Goal: Transaction & Acquisition: Purchase product/service

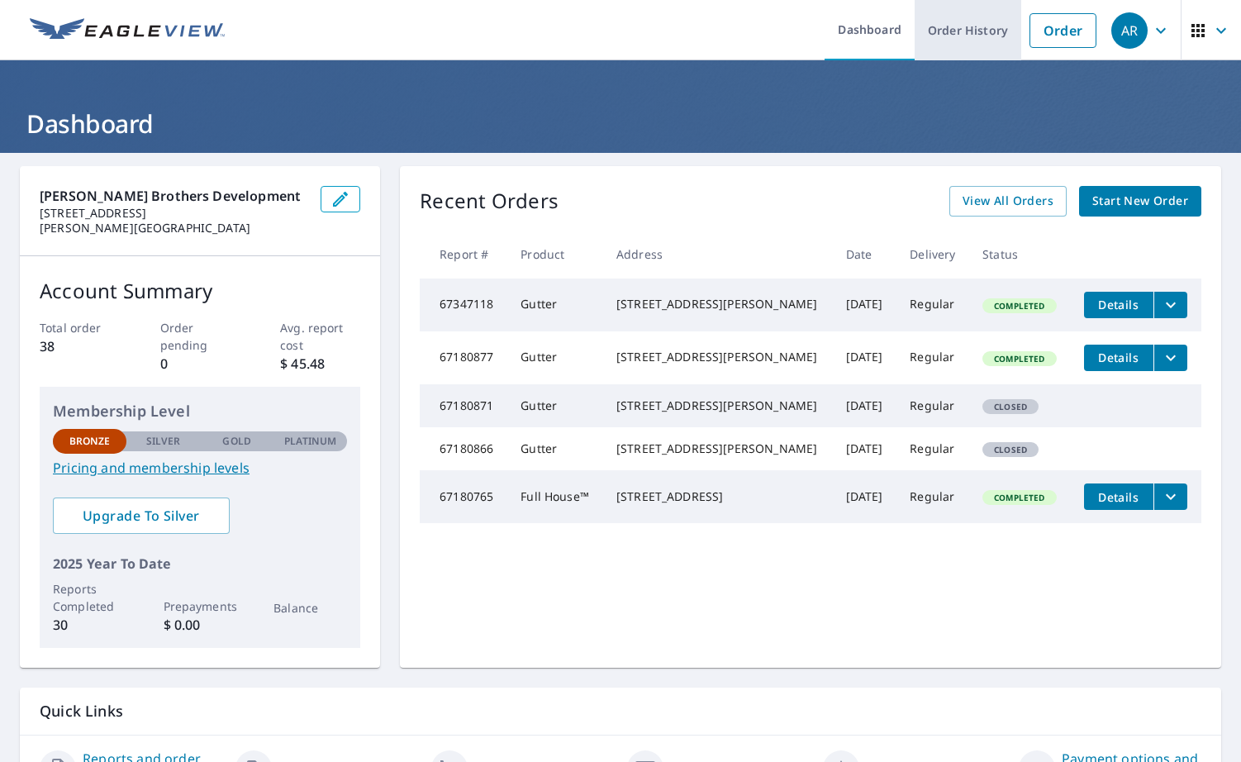
click at [959, 33] on link "Order History" at bounding box center [967, 30] width 107 height 60
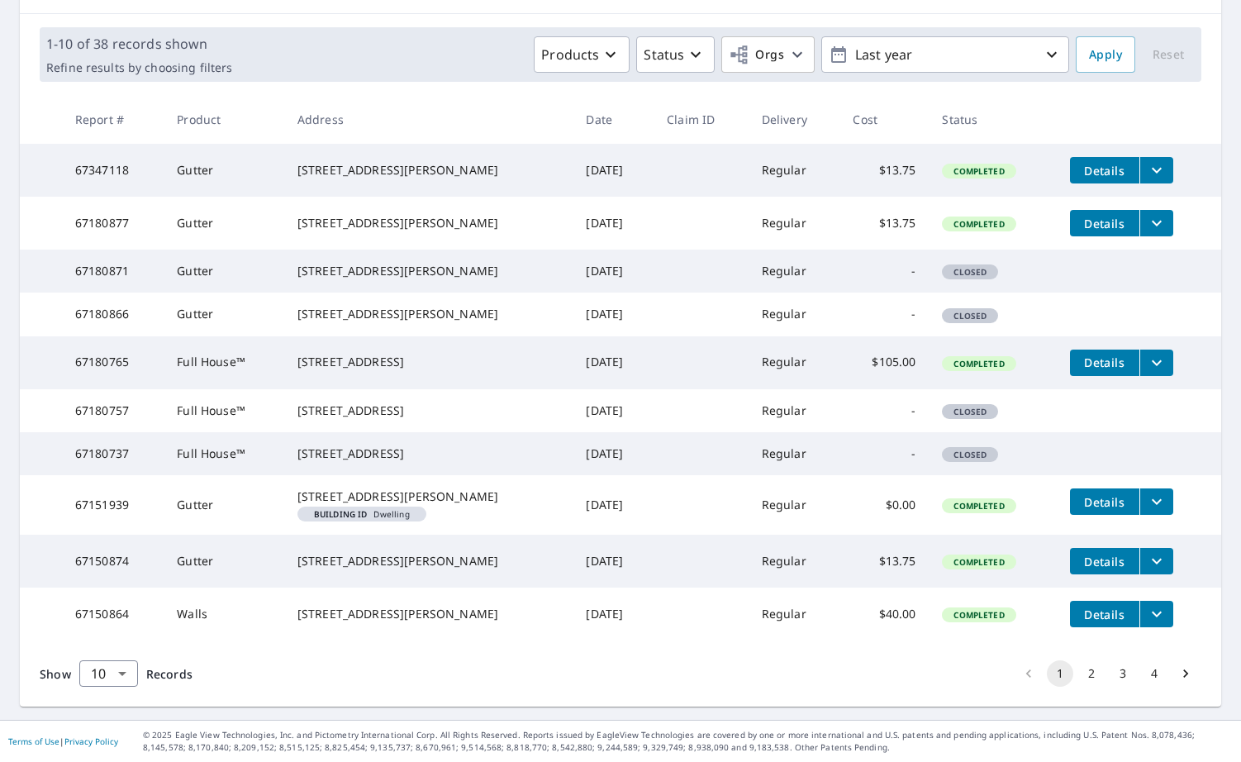
scroll to position [338, 0]
click at [117, 672] on body "AR AR Dashboard Order History Order AR Dashboard / Order History Order History …" at bounding box center [620, 381] width 1241 height 762
click at [107, 703] on li "50" at bounding box center [107, 697] width 59 height 30
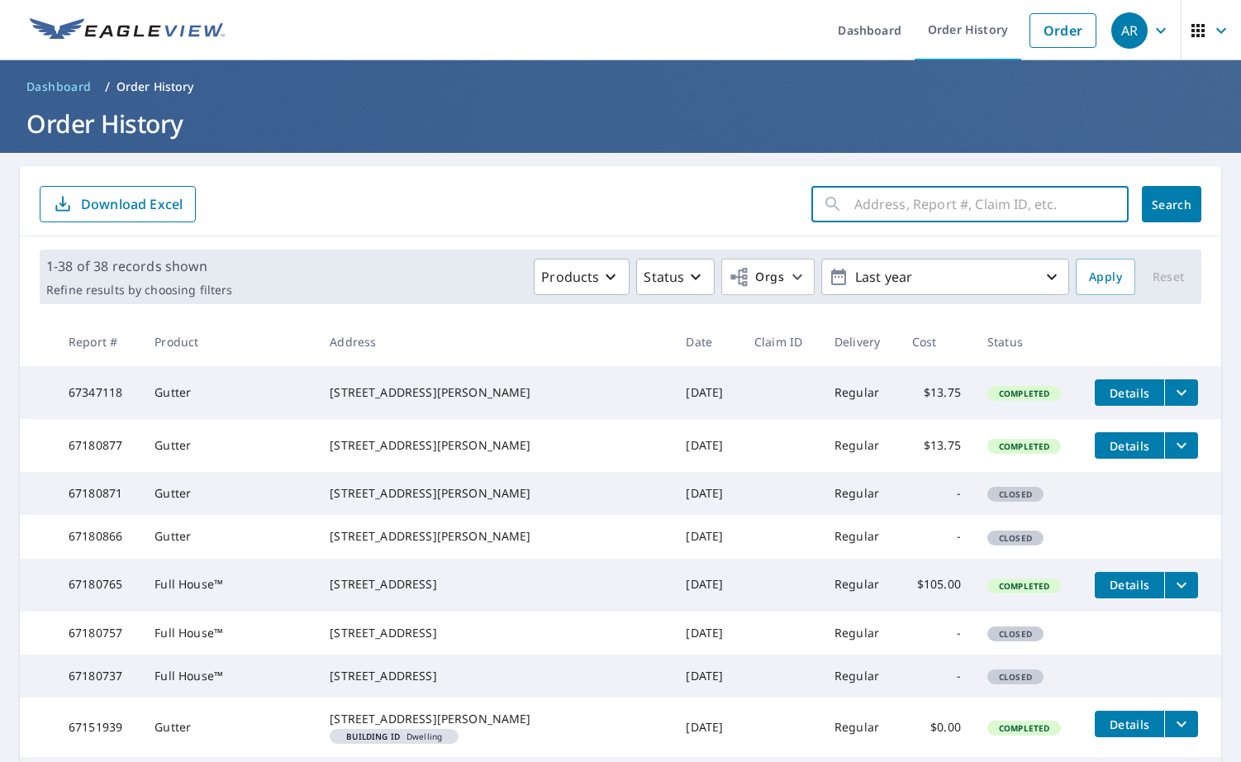
click at [1024, 211] on input "text" at bounding box center [991, 204] width 274 height 46
click at [888, 206] on input "800 merit" at bounding box center [975, 204] width 243 height 46
type input "800 [PERSON_NAME]"
click button "Search" at bounding box center [1170, 204] width 59 height 36
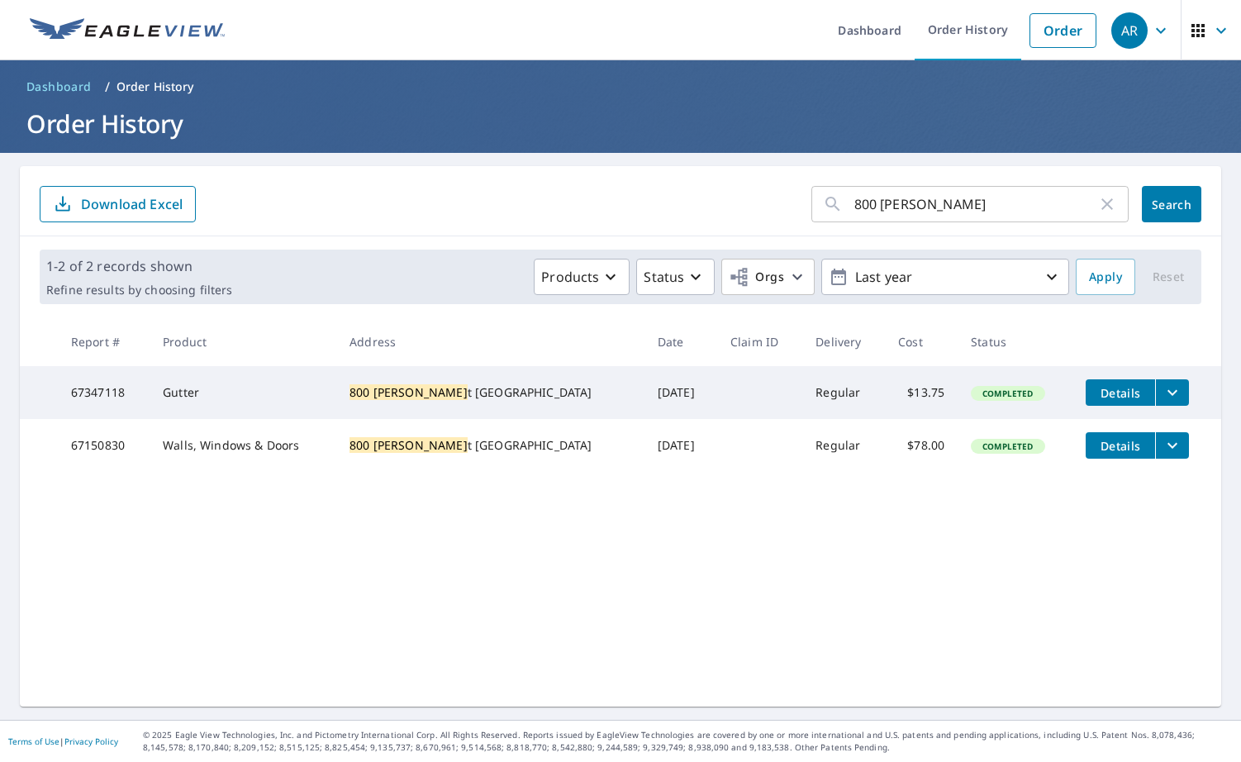
click at [1096, 453] on span "Details" at bounding box center [1120, 446] width 50 height 16
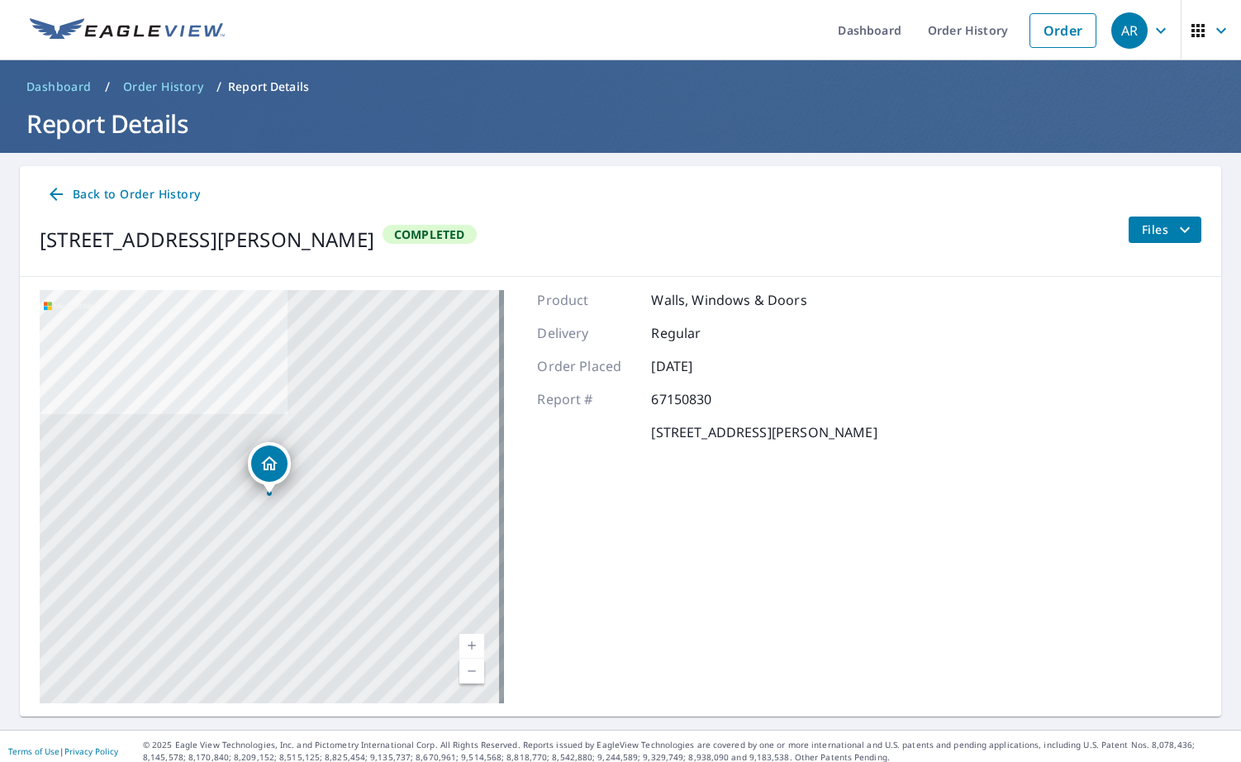
click at [1151, 231] on span "Files" at bounding box center [1167, 230] width 53 height 20
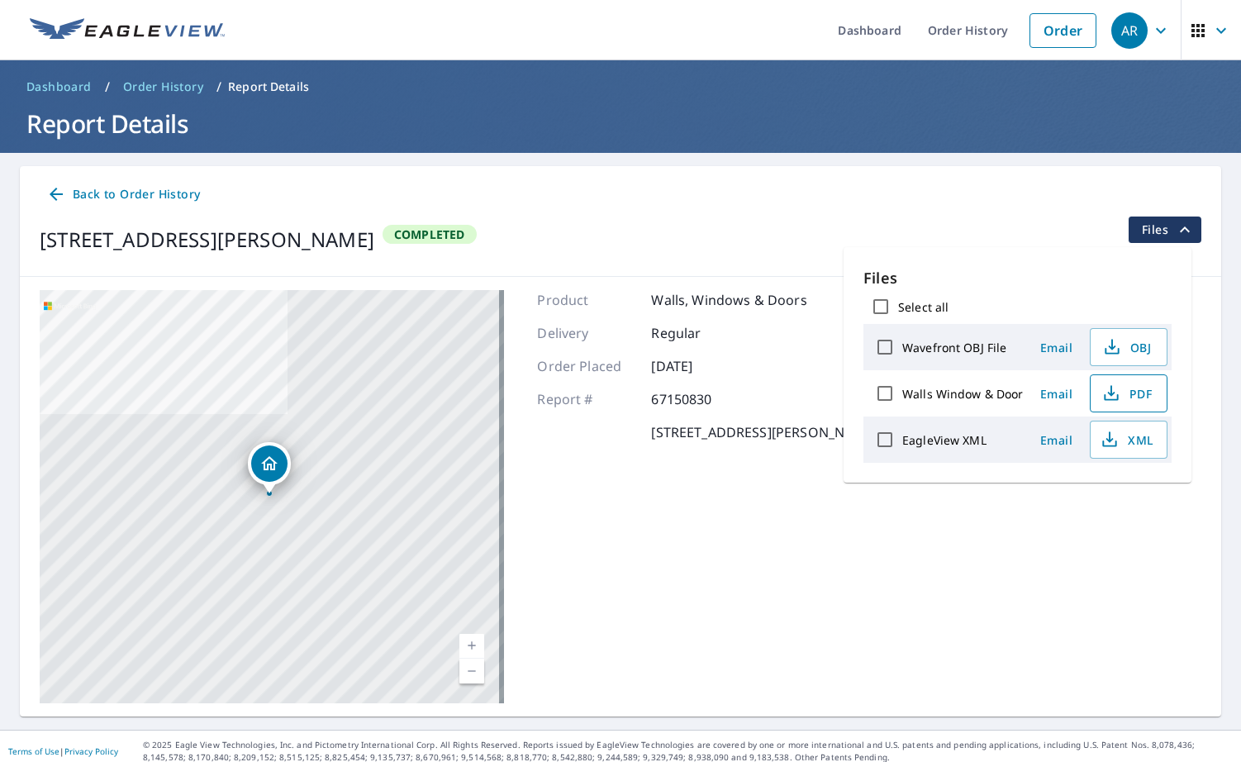
click at [1133, 393] on span "PDF" at bounding box center [1126, 393] width 53 height 20
click at [161, 32] on img at bounding box center [127, 30] width 195 height 25
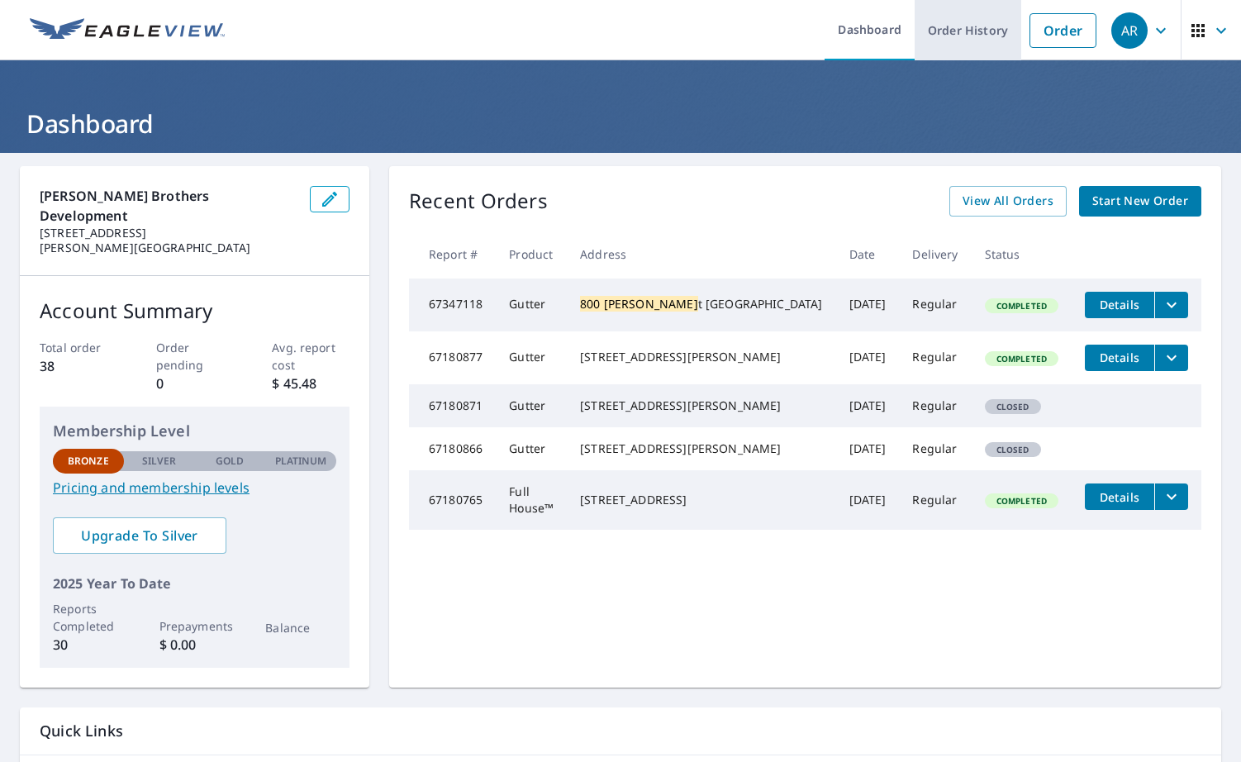
click at [947, 36] on link "Order History" at bounding box center [967, 30] width 107 height 60
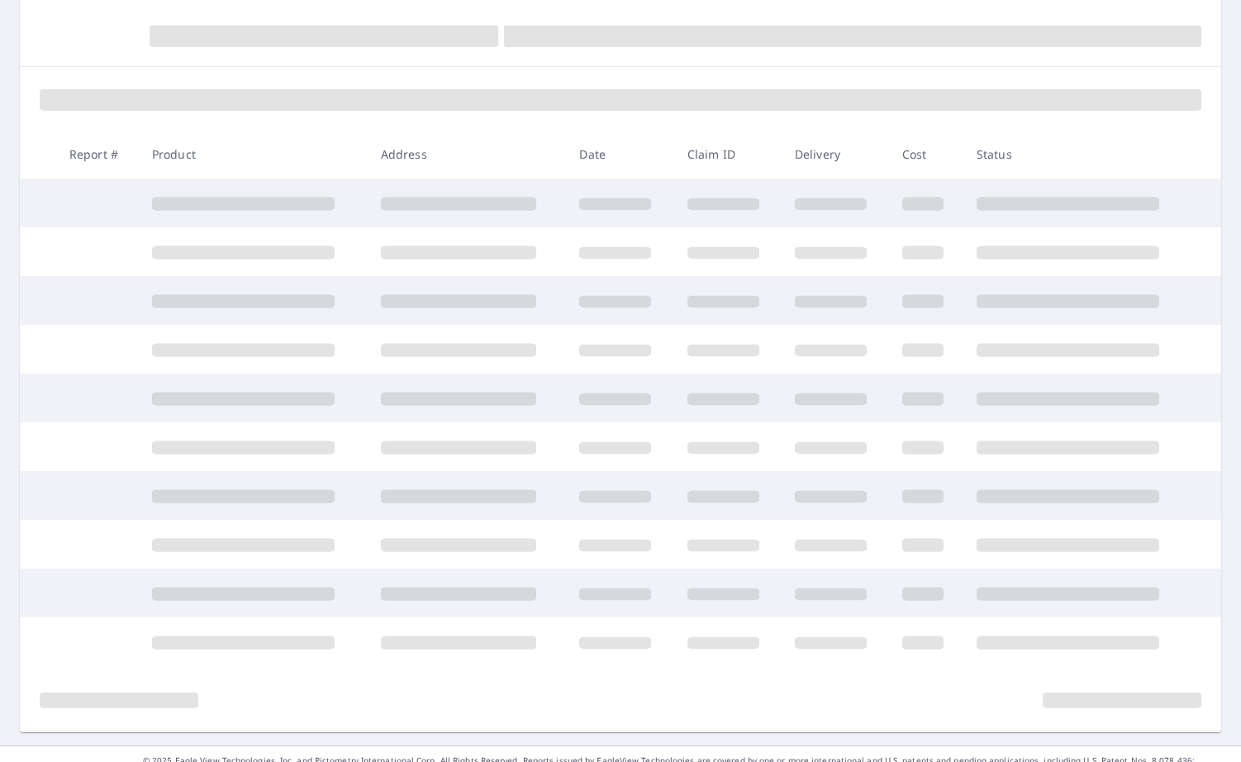
scroll to position [193, 0]
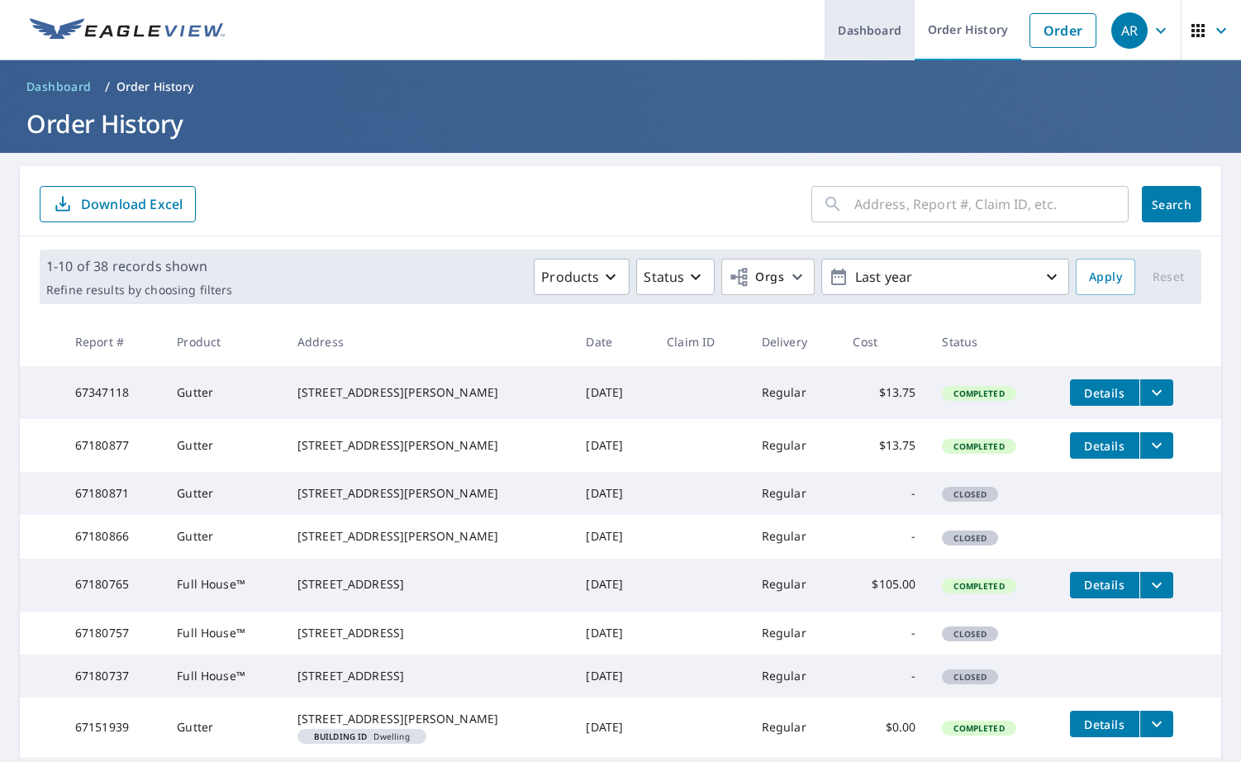
click at [870, 32] on link "Dashboard" at bounding box center [869, 30] width 90 height 60
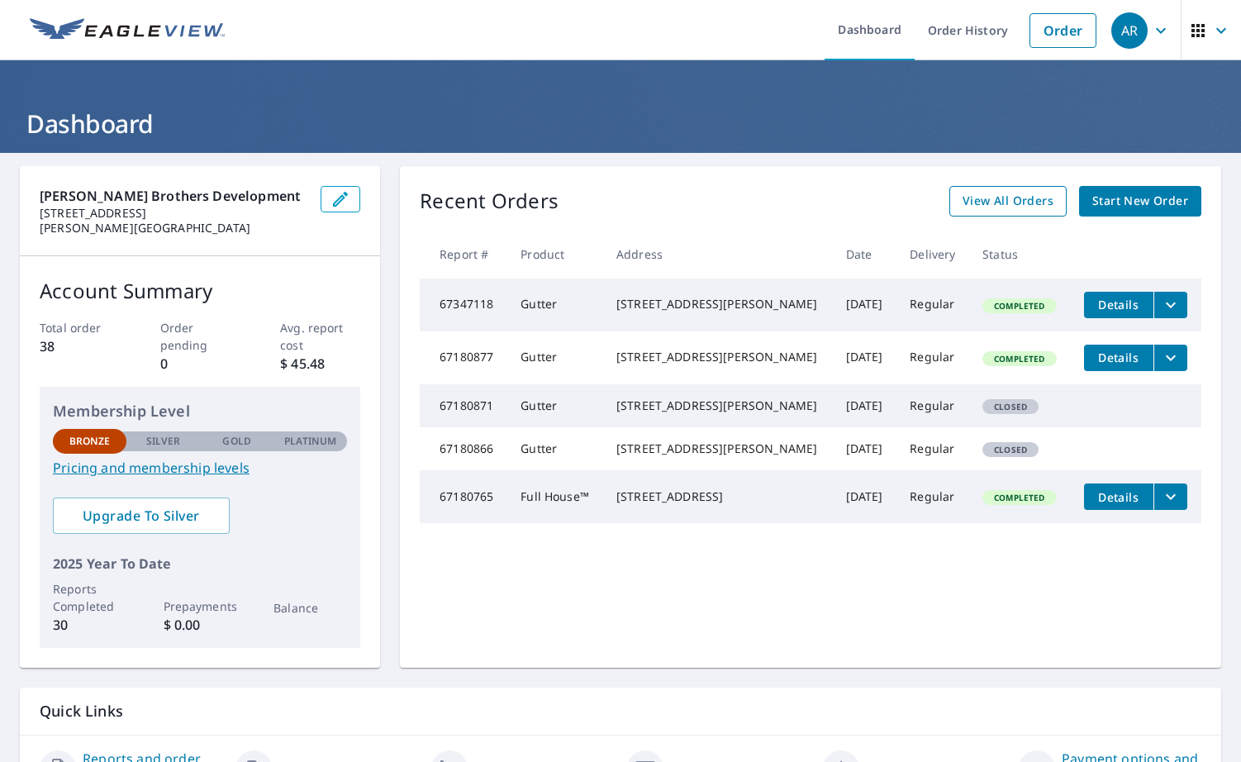
click at [1017, 202] on span "View All Orders" at bounding box center [1007, 201] width 91 height 21
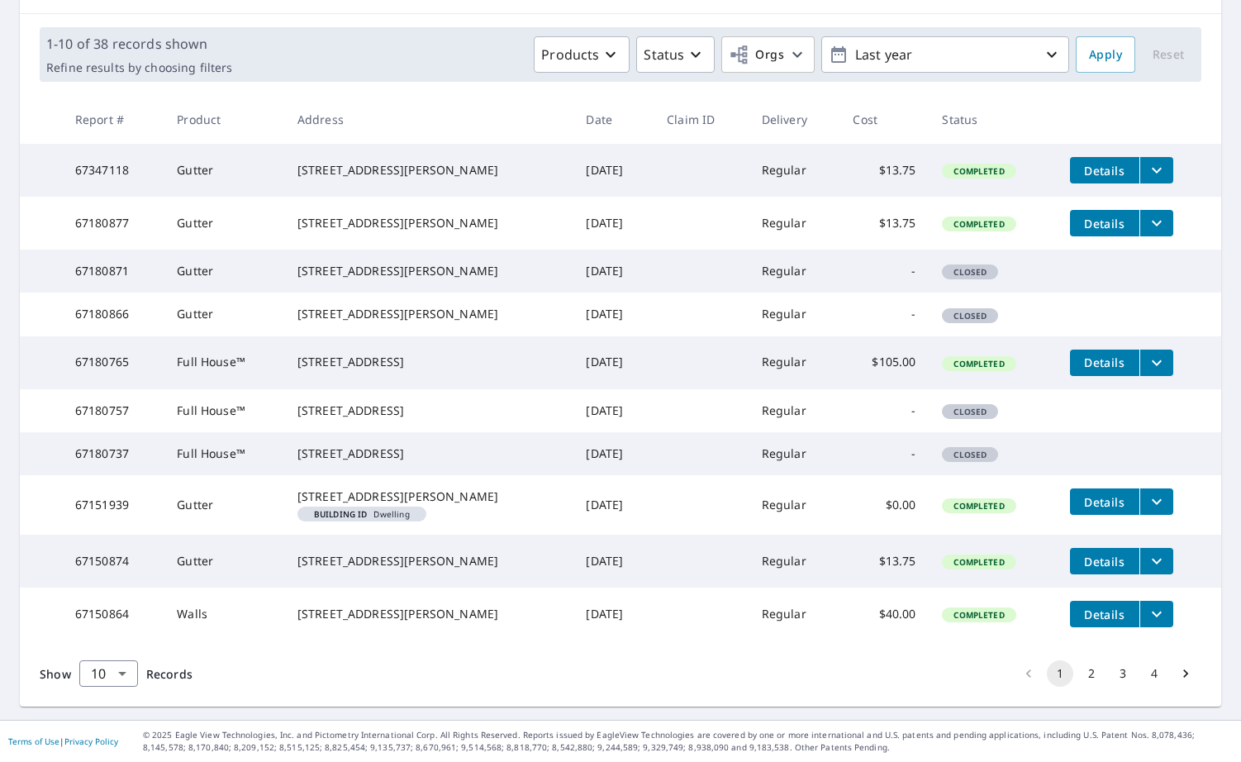
scroll to position [338, 0]
click at [1089, 674] on button "2" at bounding box center [1091, 673] width 26 height 26
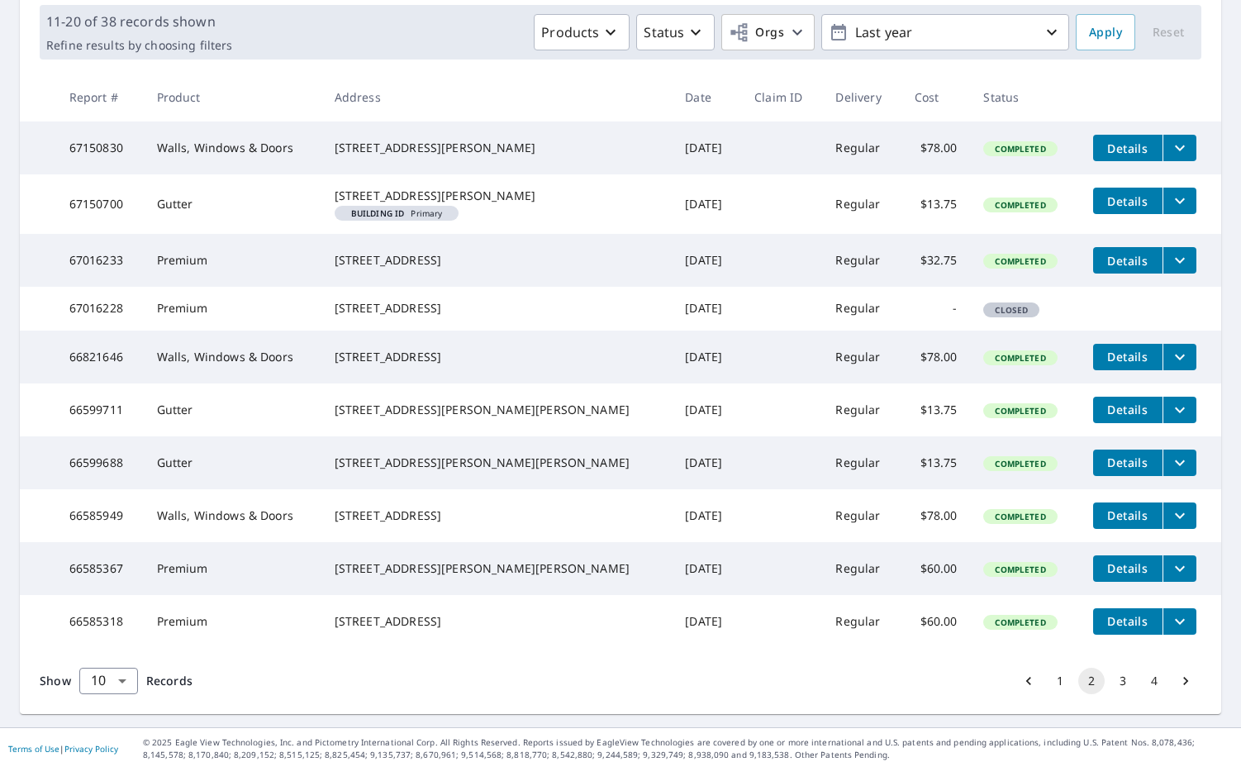
scroll to position [241, 0]
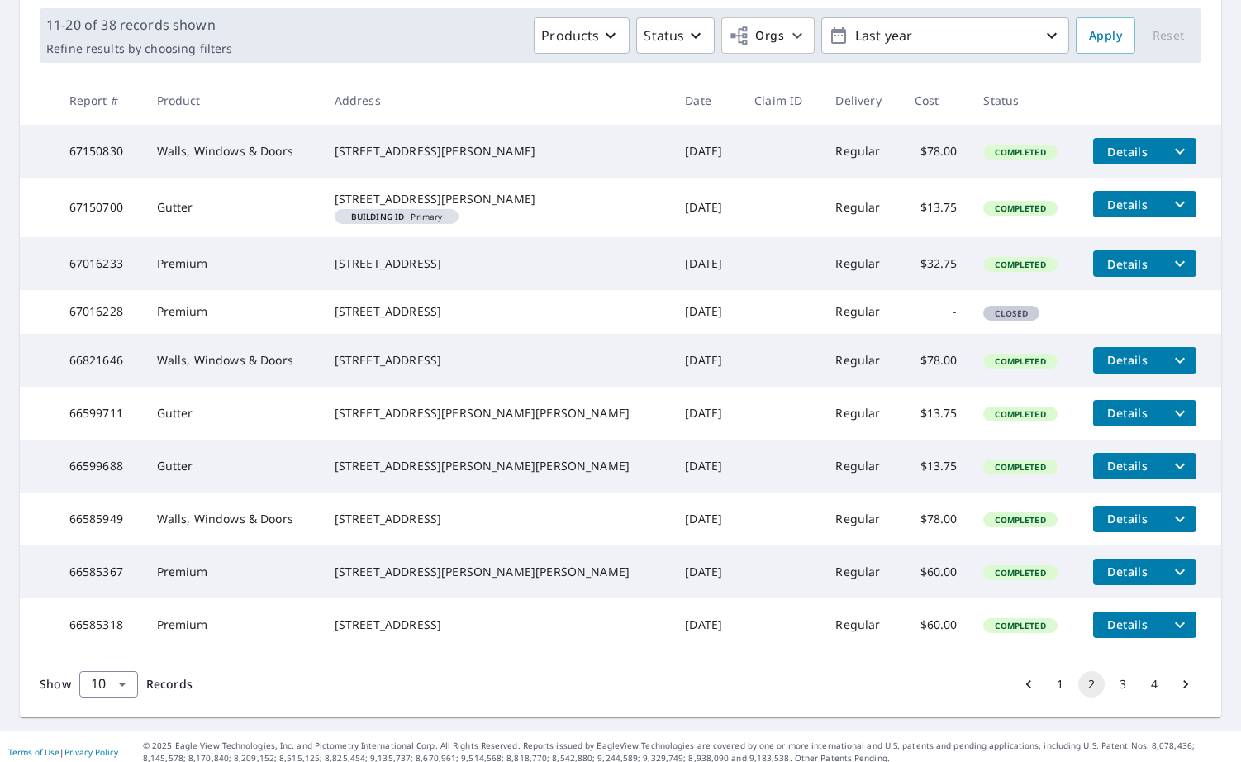
drag, startPoint x: 355, startPoint y: 145, endPoint x: 469, endPoint y: 175, distance: 117.8
click at [469, 176] on td "[STREET_ADDRESS][PERSON_NAME]" at bounding box center [496, 151] width 351 height 53
copy div "[STREET_ADDRESS][PERSON_NAME]"
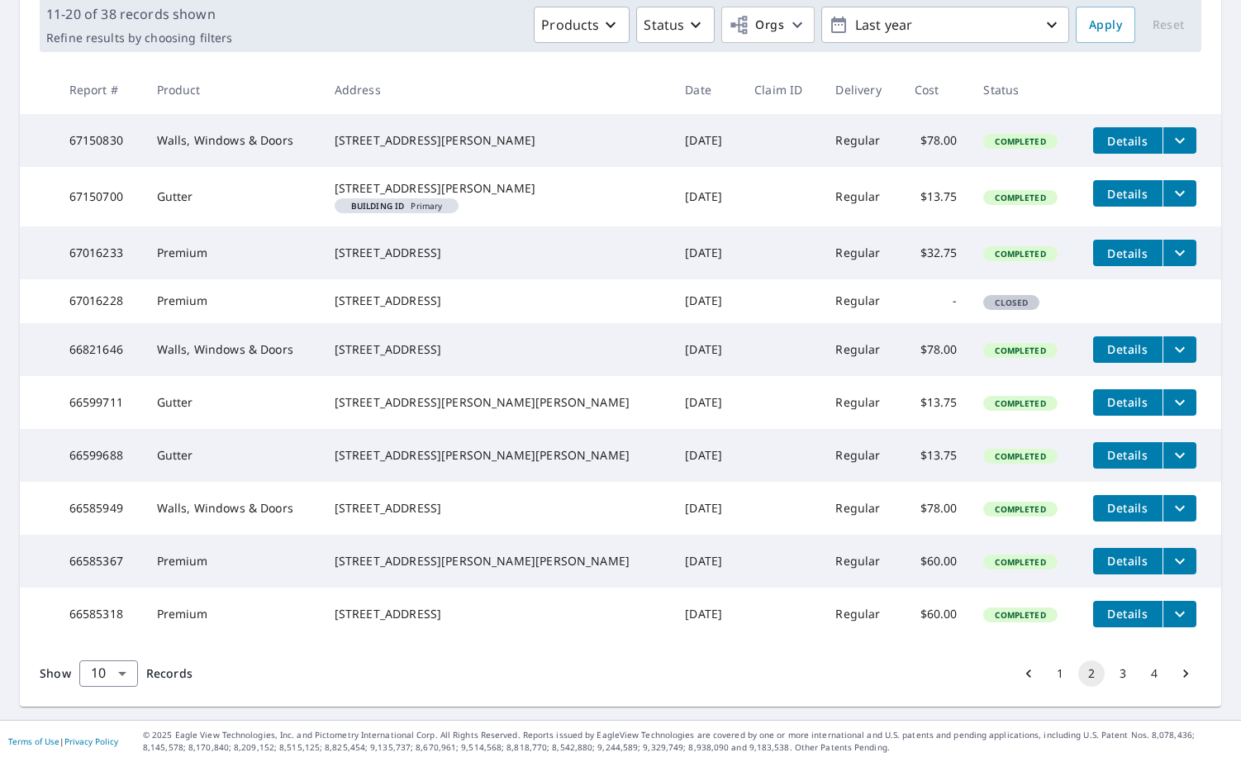
scroll to position [338, 0]
click at [132, 679] on body "AR AR Dashboard Order History Order AR Dashboard / Order History Order History …" at bounding box center [620, 381] width 1241 height 762
click at [117, 676] on li "25" at bounding box center [107, 667] width 59 height 30
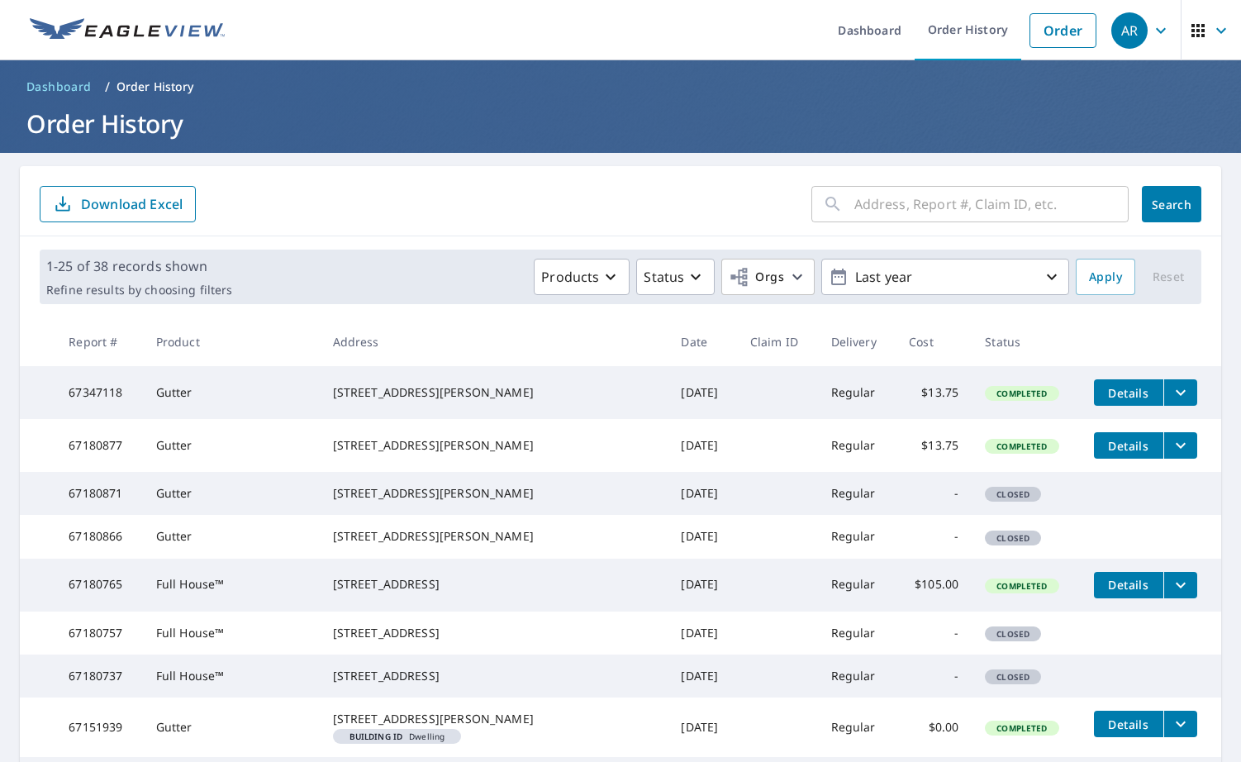
click at [919, 202] on input "text" at bounding box center [991, 204] width 274 height 46
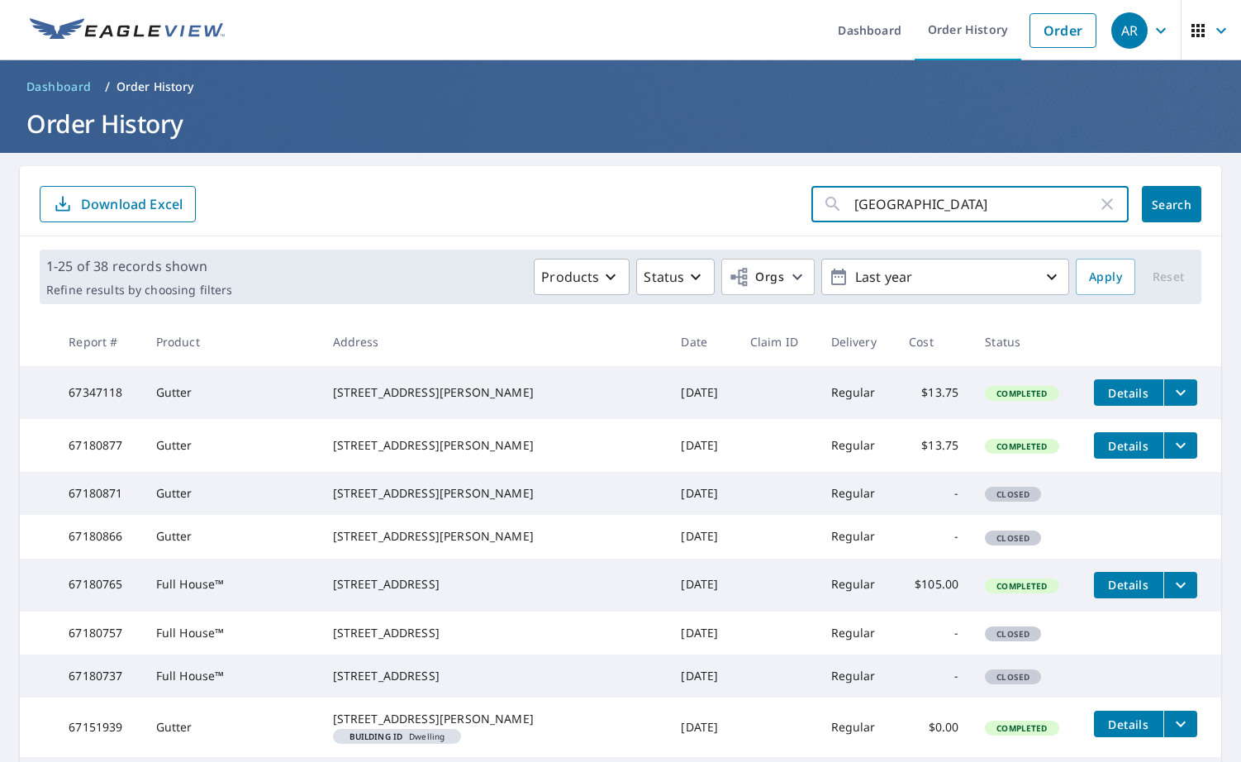
type input "[GEOGRAPHIC_DATA]"
click at [1182, 209] on button "Search" at bounding box center [1170, 204] width 59 height 36
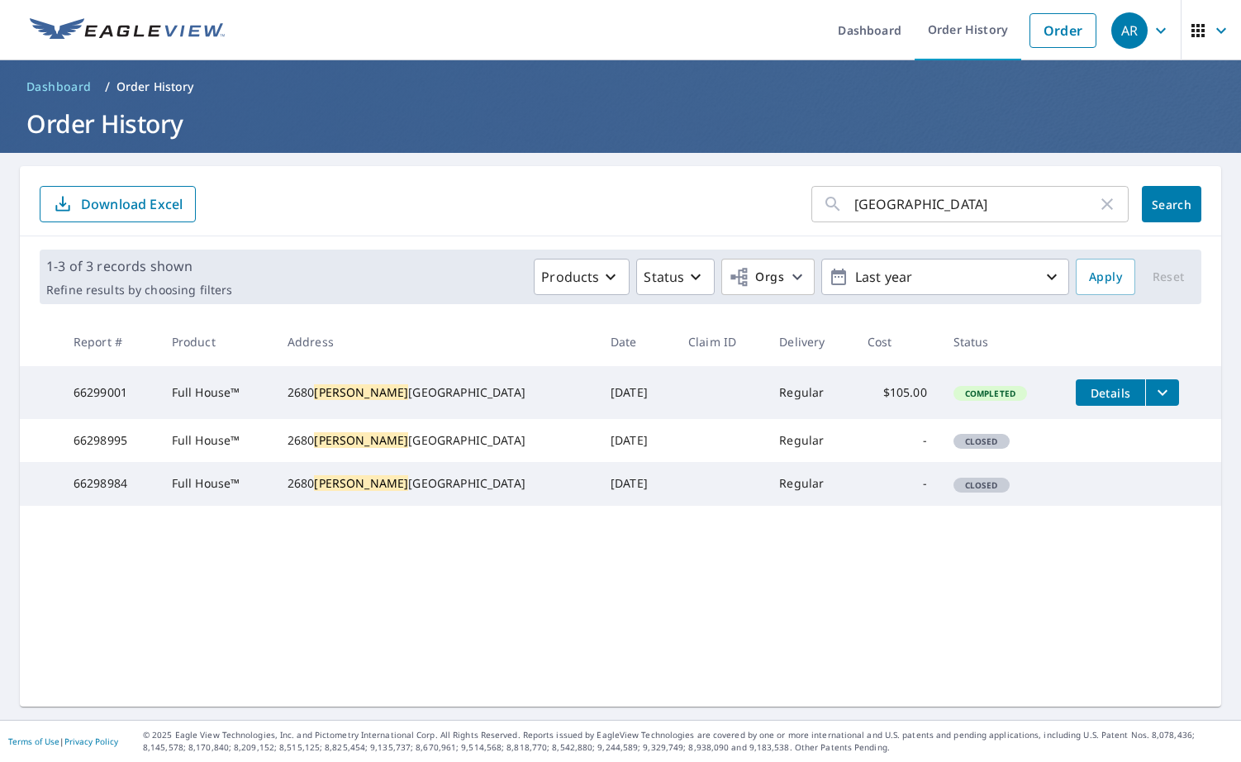
click at [1152, 388] on icon "filesDropdownBtn-66299001" at bounding box center [1162, 392] width 20 height 20
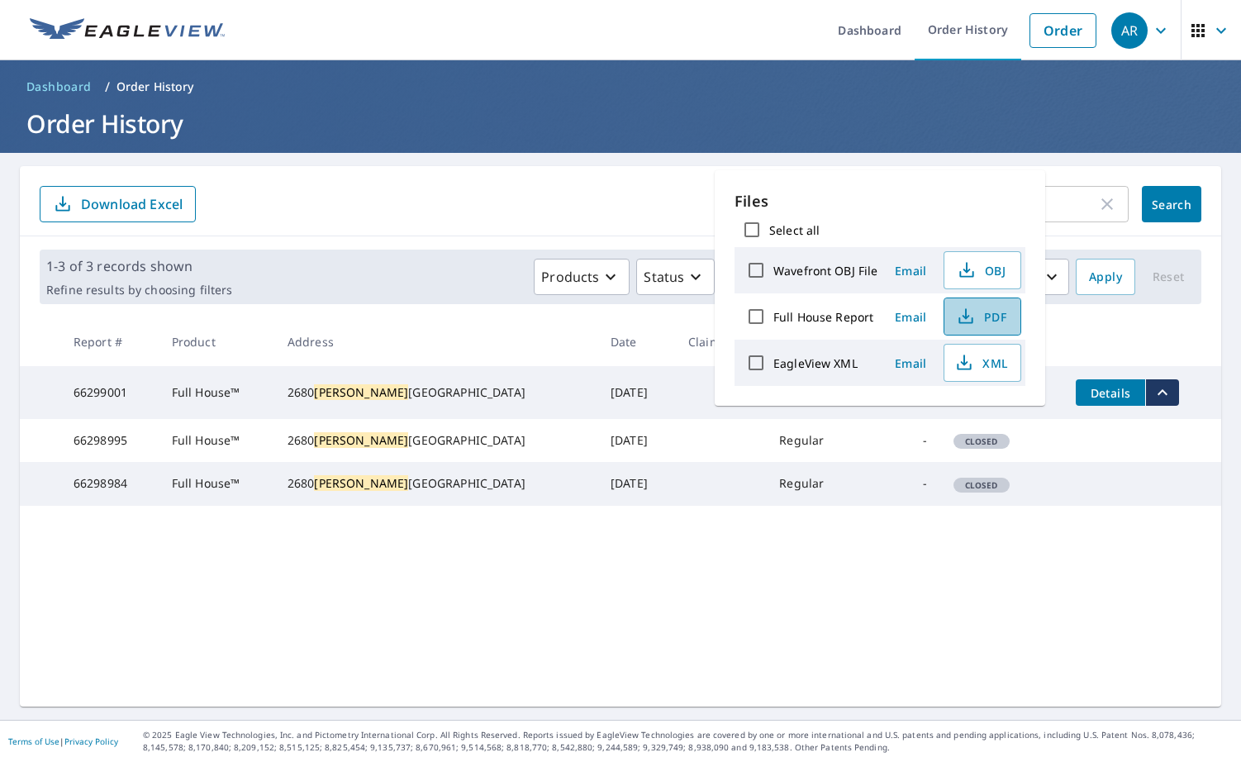
drag, startPoint x: 978, startPoint y: 323, endPoint x: 986, endPoint y: 320, distance: 8.9
click at [978, 322] on span "PDF" at bounding box center [980, 316] width 53 height 20
click at [309, 383] on td "[STREET_ADDRESS][PERSON_NAME]" at bounding box center [435, 392] width 323 height 53
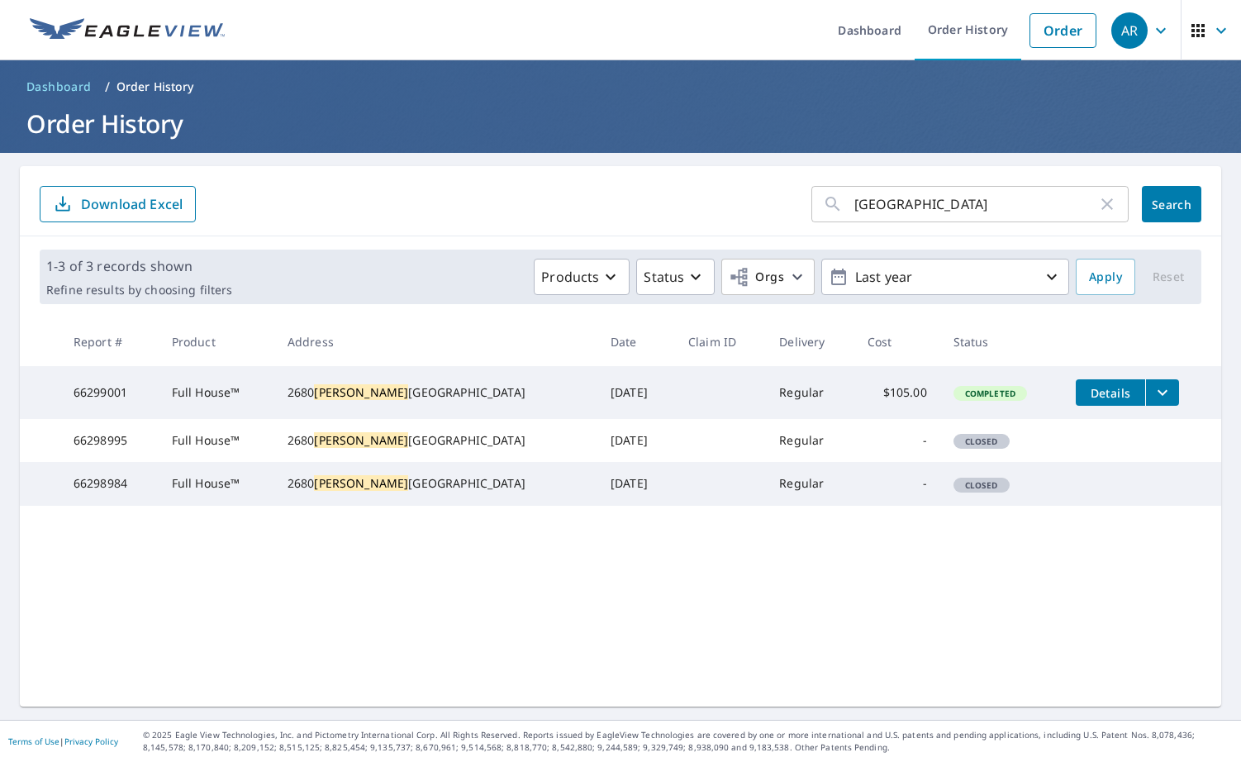
drag, startPoint x: 309, startPoint y: 383, endPoint x: 424, endPoint y: 410, distance: 118.0
click at [425, 412] on td "[STREET_ADDRESS][PERSON_NAME]" at bounding box center [435, 392] width 323 height 53
copy div "[STREET_ADDRESS][PERSON_NAME]"
click at [1097, 209] on icon "button" at bounding box center [1107, 204] width 20 height 20
click at [955, 214] on input "text" at bounding box center [991, 204] width 274 height 46
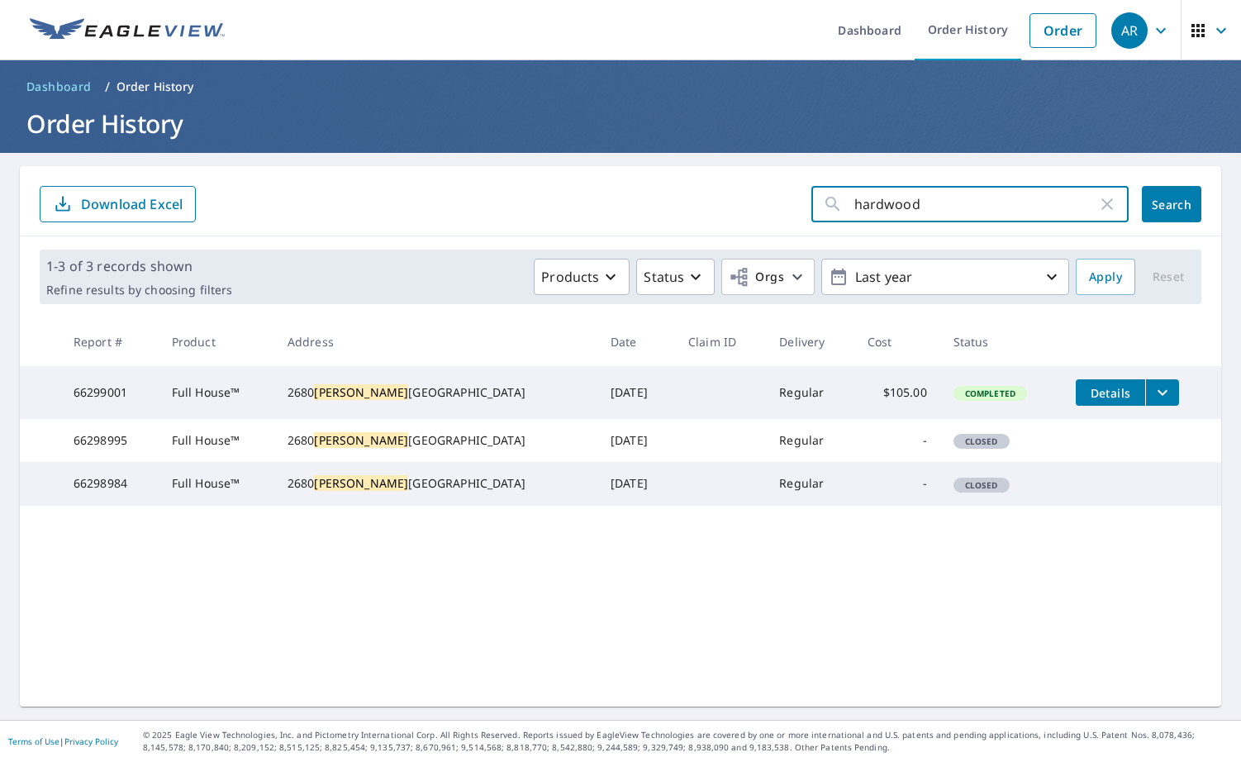
type input "hardwood"
click at [825, 206] on icon at bounding box center [832, 204] width 14 height 14
click at [1159, 206] on span "Search" at bounding box center [1171, 205] width 33 height 16
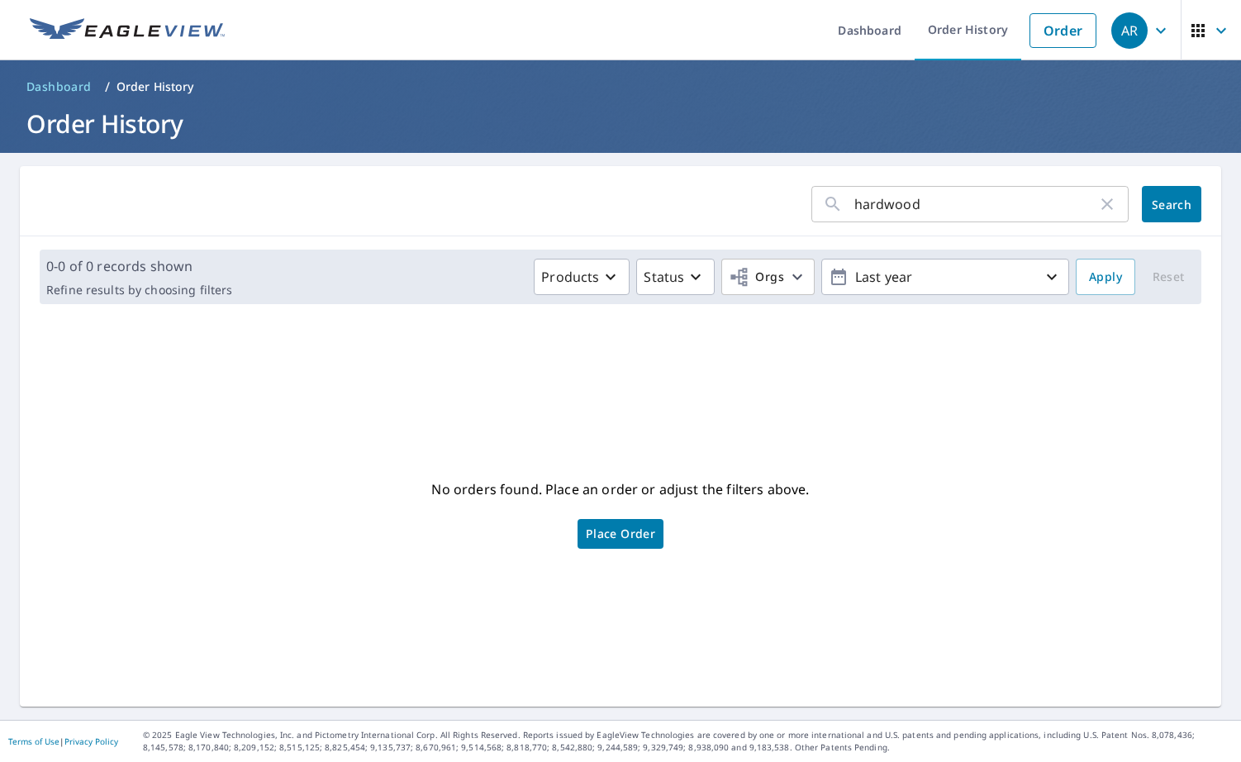
click at [913, 205] on input "hardwood" at bounding box center [975, 204] width 243 height 46
type input "hardwood dr"
click at [1155, 208] on span "Search" at bounding box center [1171, 205] width 33 height 16
click at [1049, 38] on link "Order" at bounding box center [1062, 30] width 67 height 35
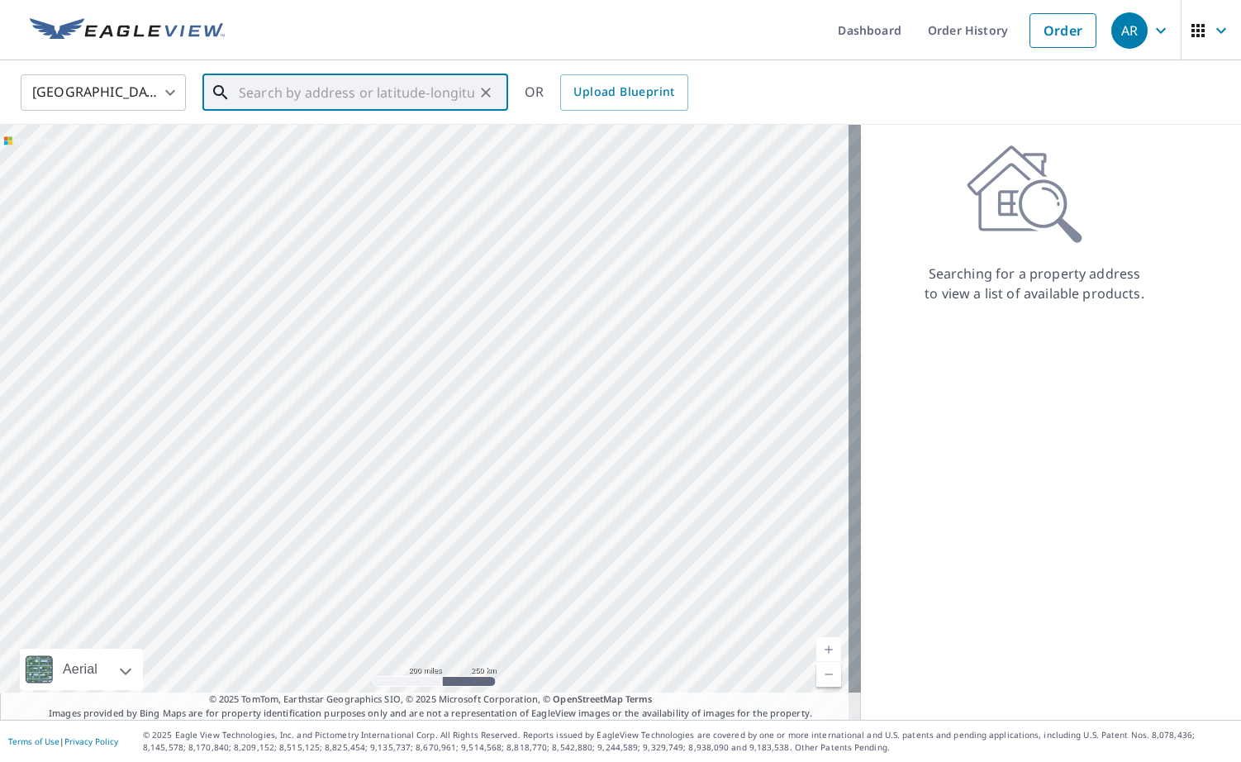
click at [367, 94] on input "text" at bounding box center [356, 92] width 235 height 46
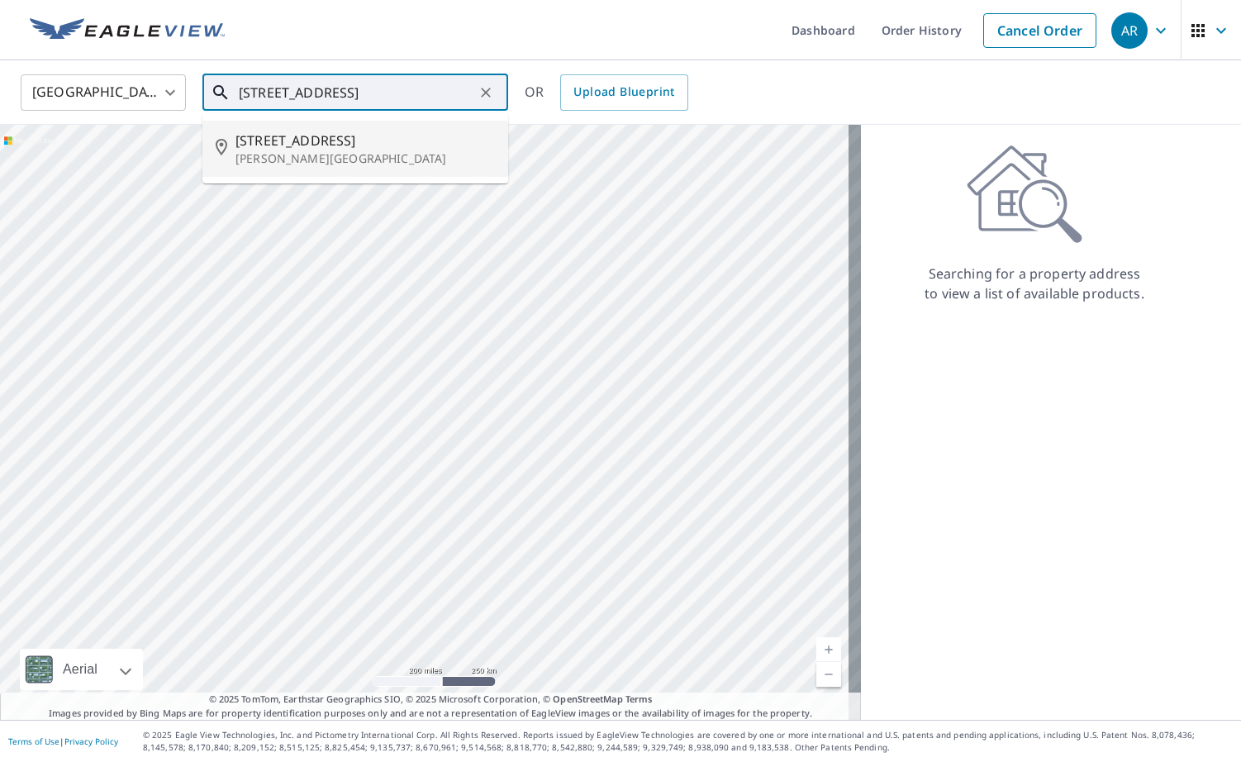
click at [302, 131] on span "[STREET_ADDRESS]" at bounding box center [364, 140] width 259 height 20
type input "[STREET_ADDRESS][PERSON_NAME]"
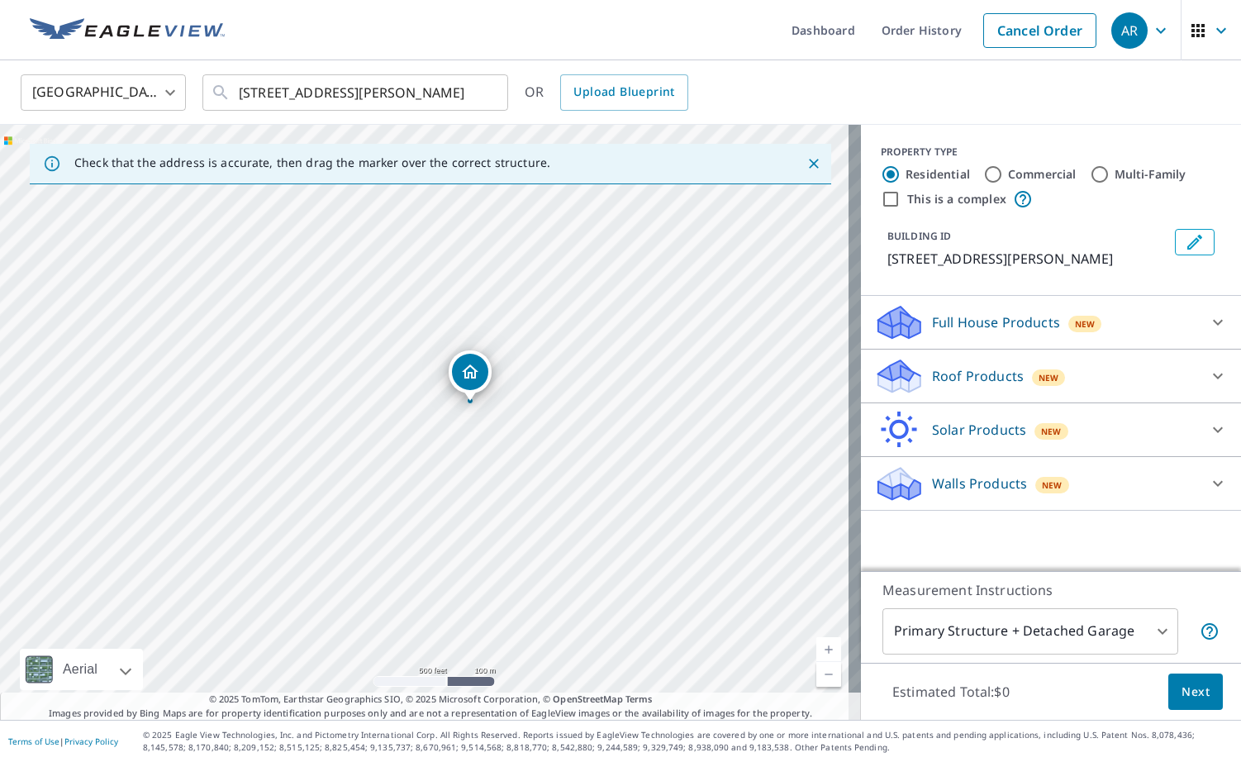
click at [982, 485] on p "Walls Products" at bounding box center [979, 483] width 95 height 20
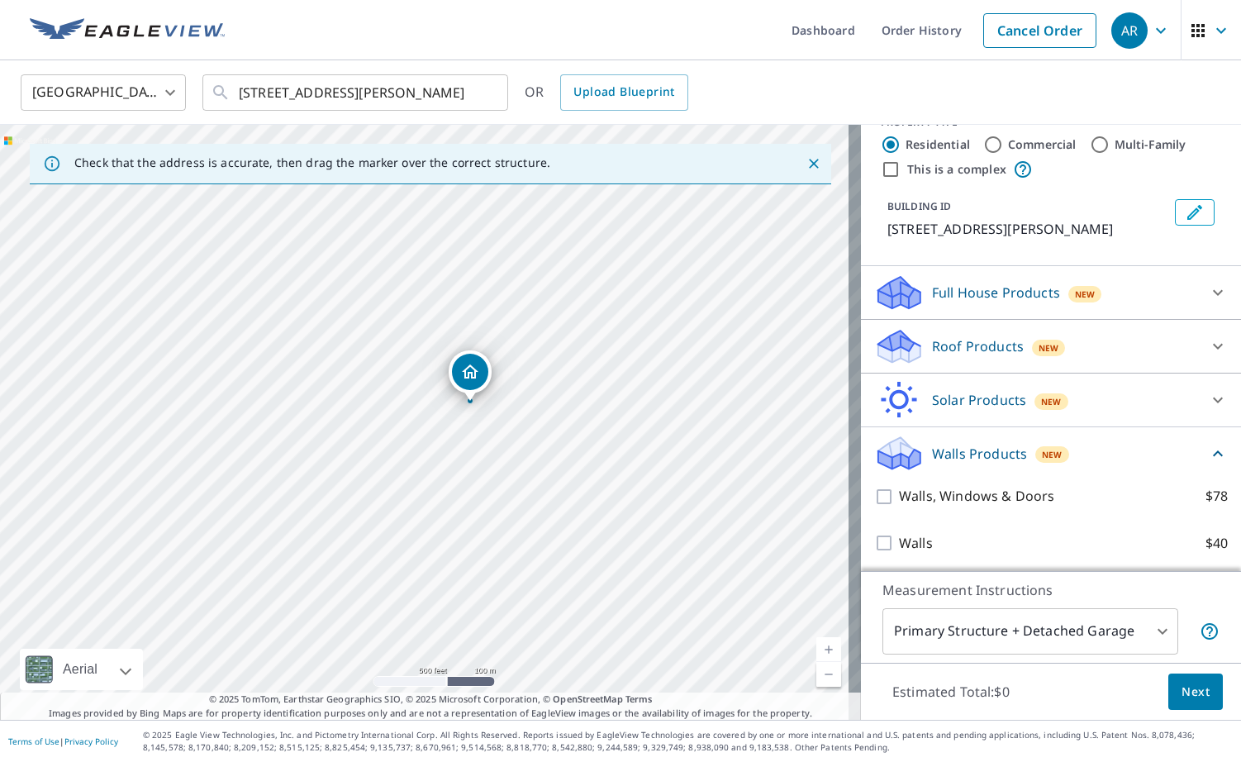
scroll to position [34, 0]
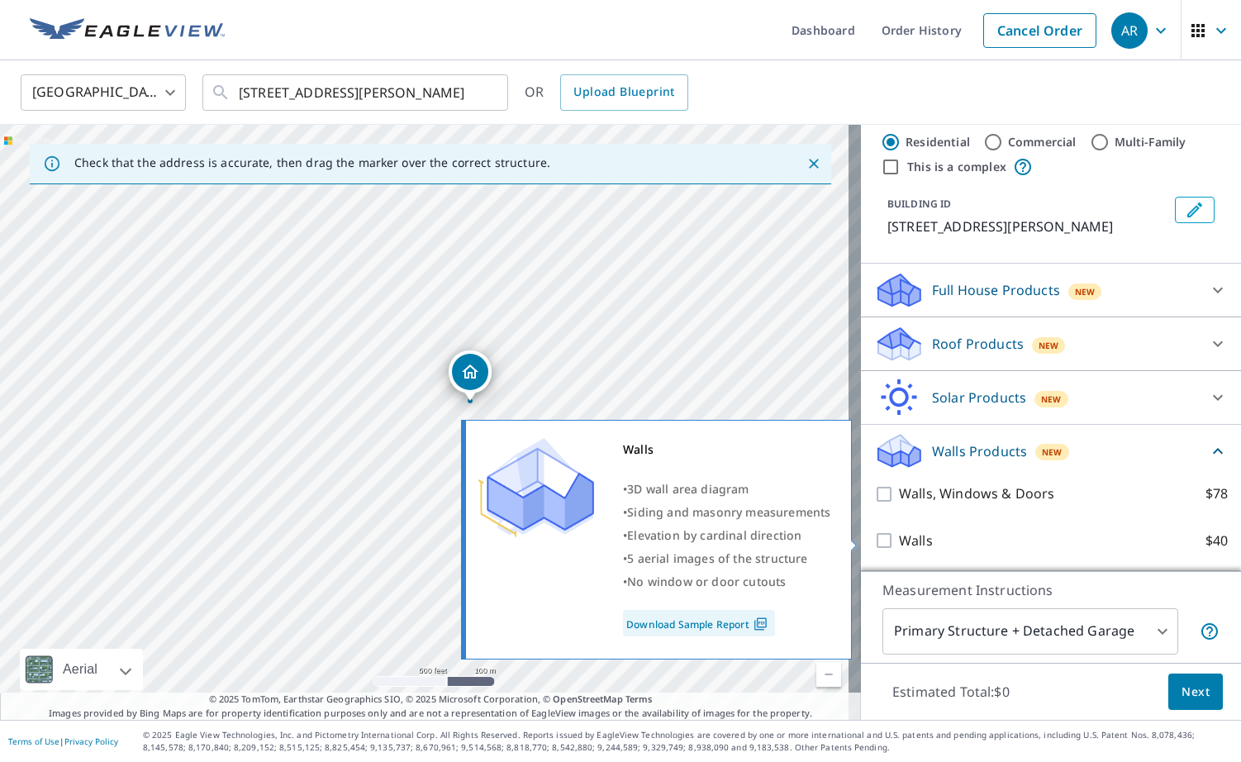
click at [874, 535] on input "Walls $40" at bounding box center [886, 540] width 25 height 20
checkbox input "true"
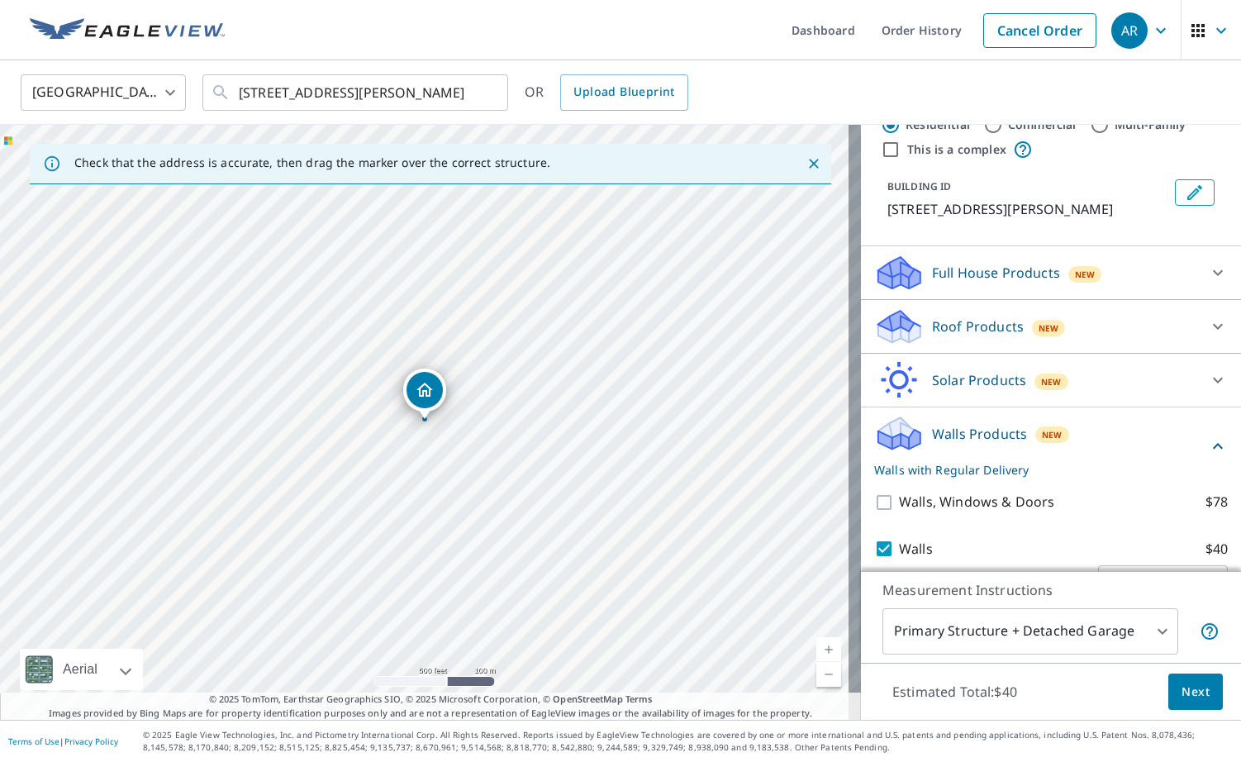
scroll to position [96, 0]
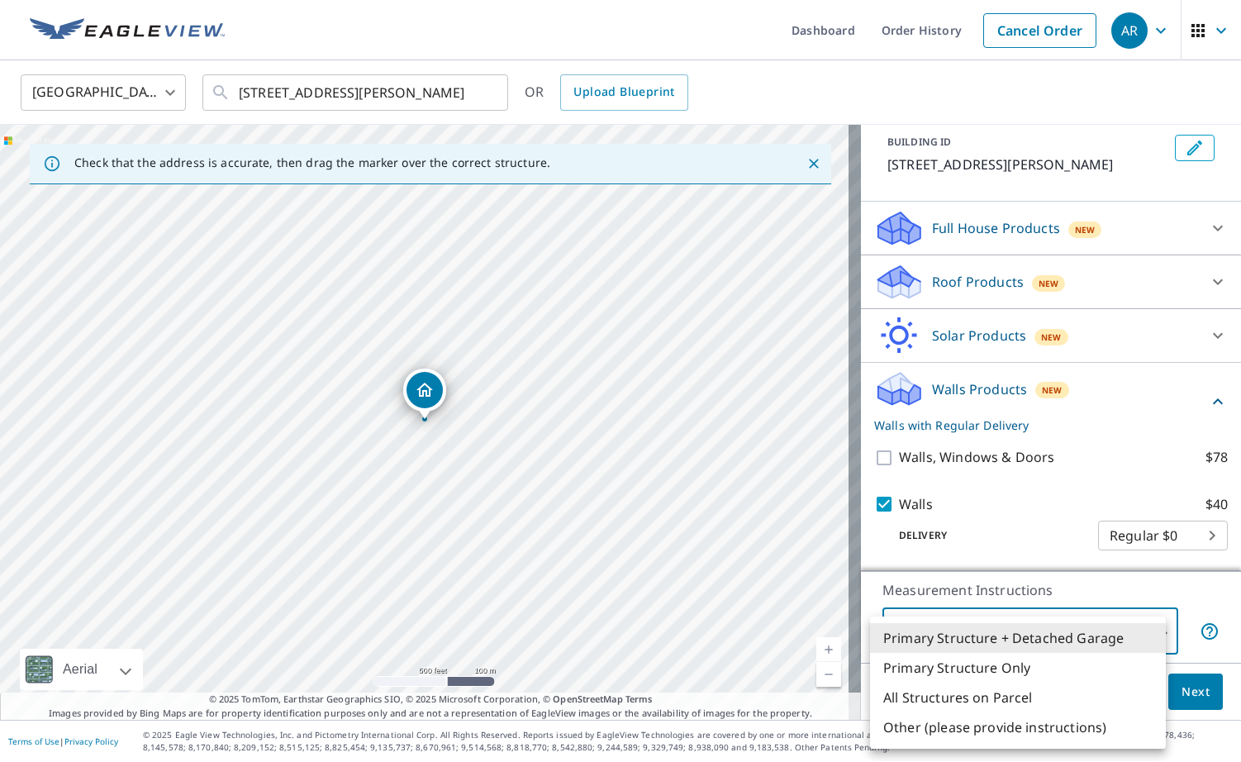
click at [1127, 624] on body "AR AR Dashboard Order History Cancel Order AR [GEOGRAPHIC_DATA] [GEOGRAPHIC_DAT…" at bounding box center [620, 381] width 1241 height 762
click at [1101, 662] on li "Primary Structure Only" at bounding box center [1018, 667] width 296 height 30
type input "2"
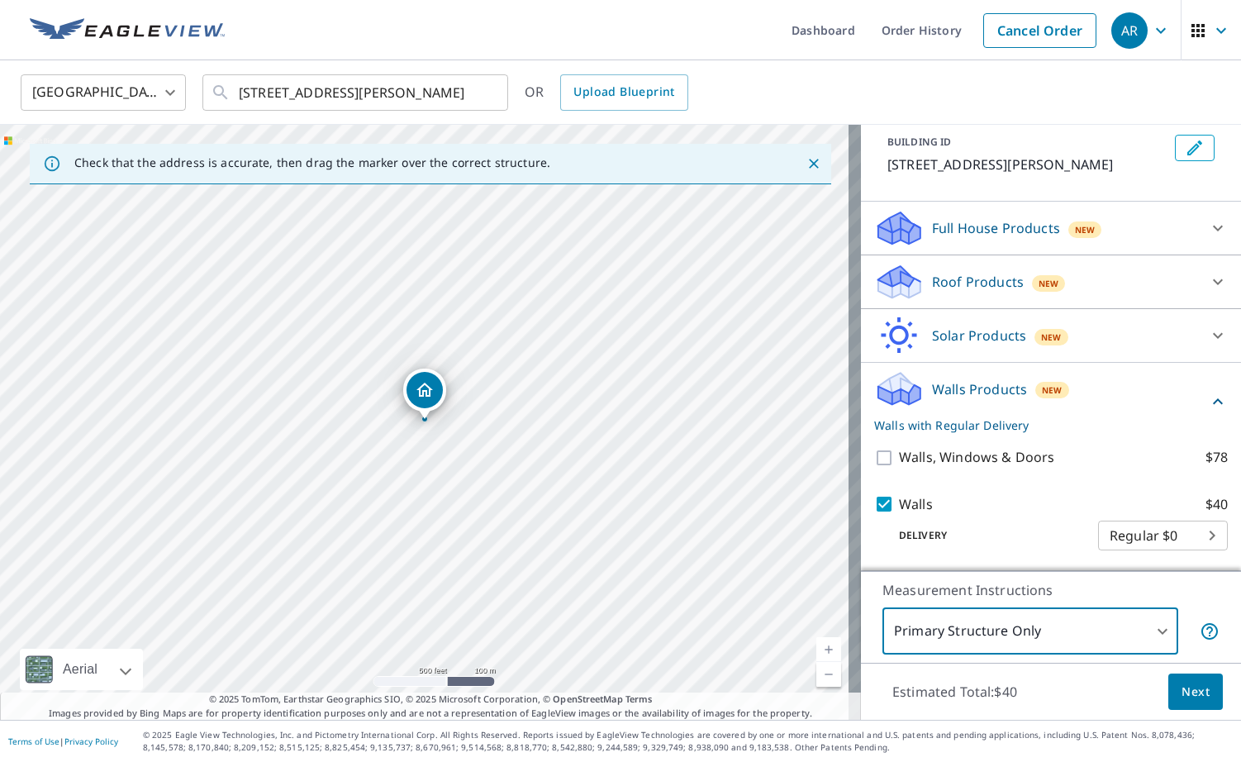
click at [1181, 691] on span "Next" at bounding box center [1195, 691] width 28 height 21
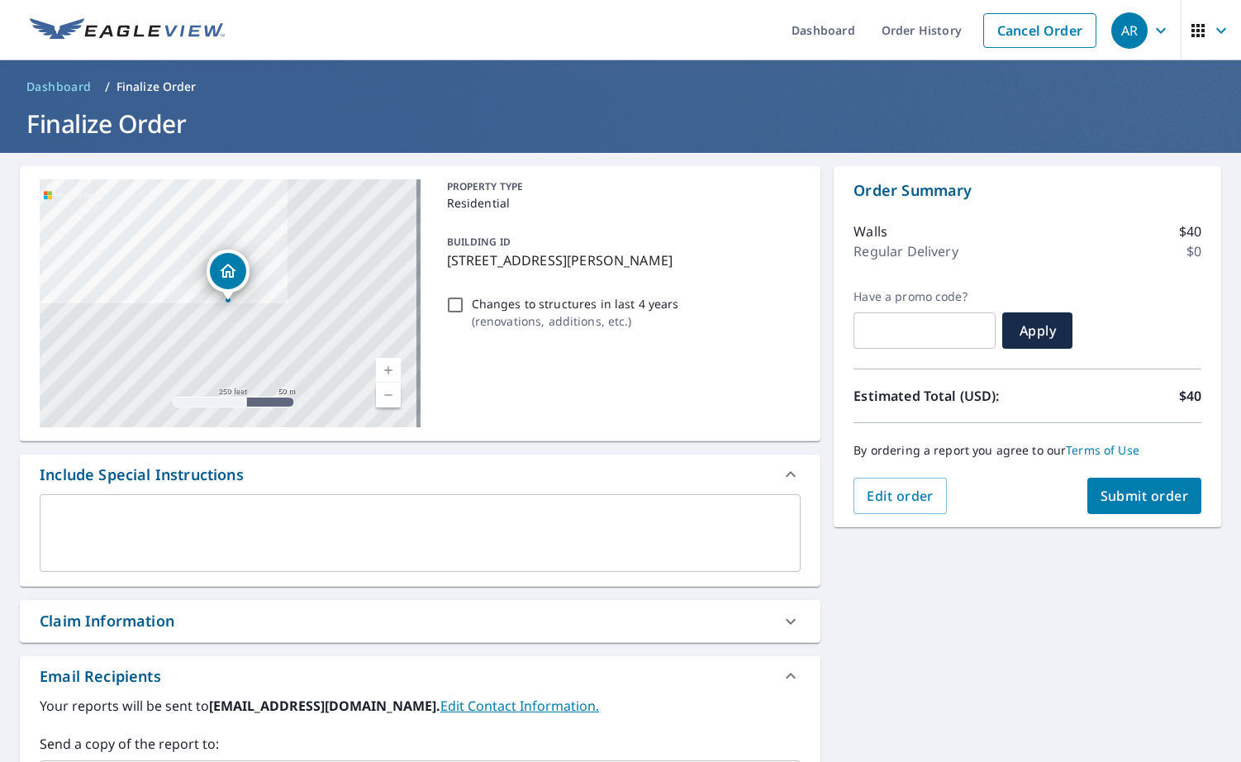
click at [458, 259] on p "[STREET_ADDRESS][PERSON_NAME]" at bounding box center [621, 260] width 348 height 20
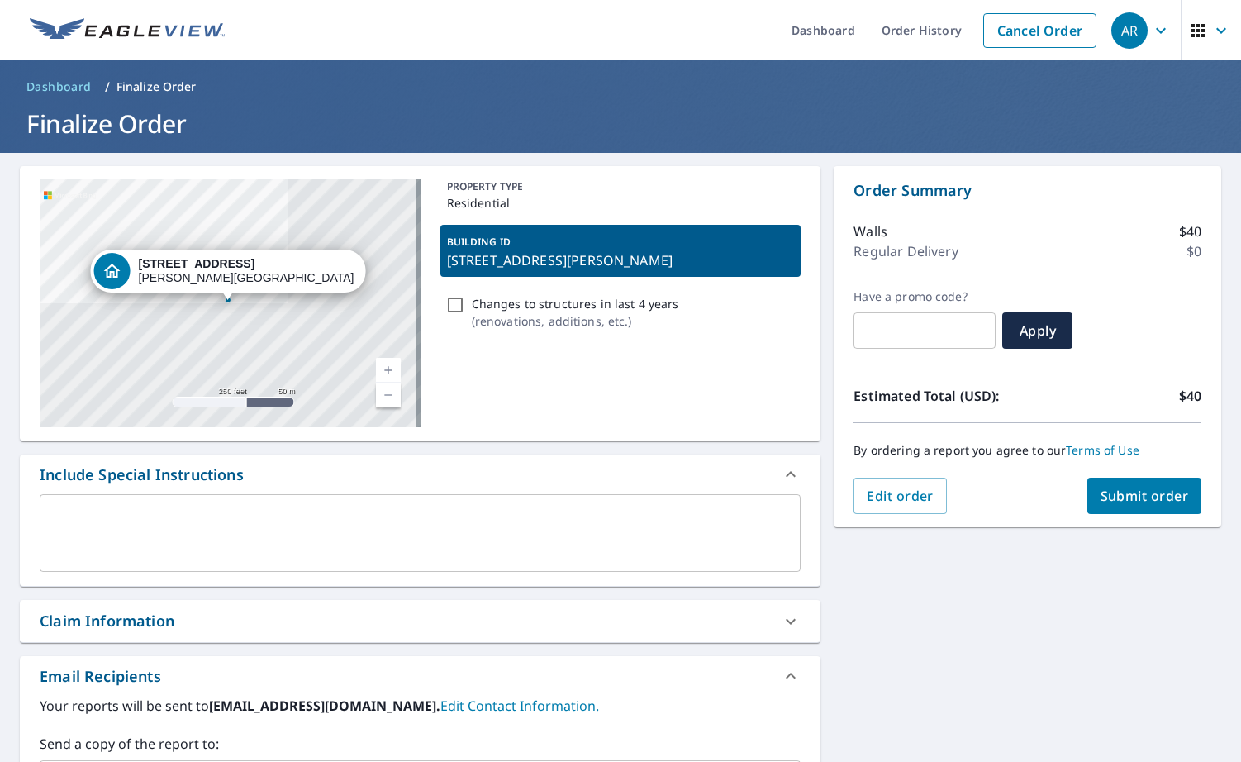
click at [440, 262] on div "BUILDING ID [STREET_ADDRESS][PERSON_NAME]" at bounding box center [620, 251] width 361 height 52
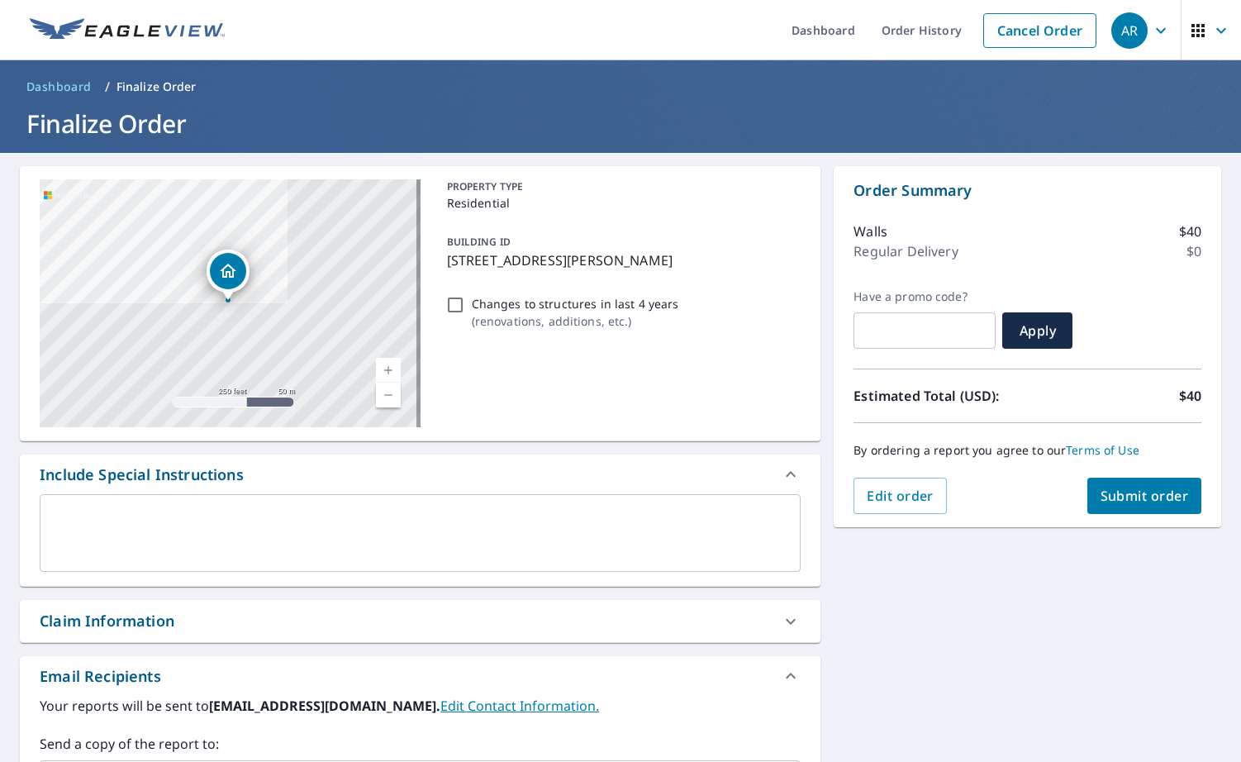
drag, startPoint x: 444, startPoint y: 260, endPoint x: 696, endPoint y: 260, distance: 251.9
click at [696, 260] on p "[STREET_ADDRESS][PERSON_NAME]" at bounding box center [621, 260] width 348 height 20
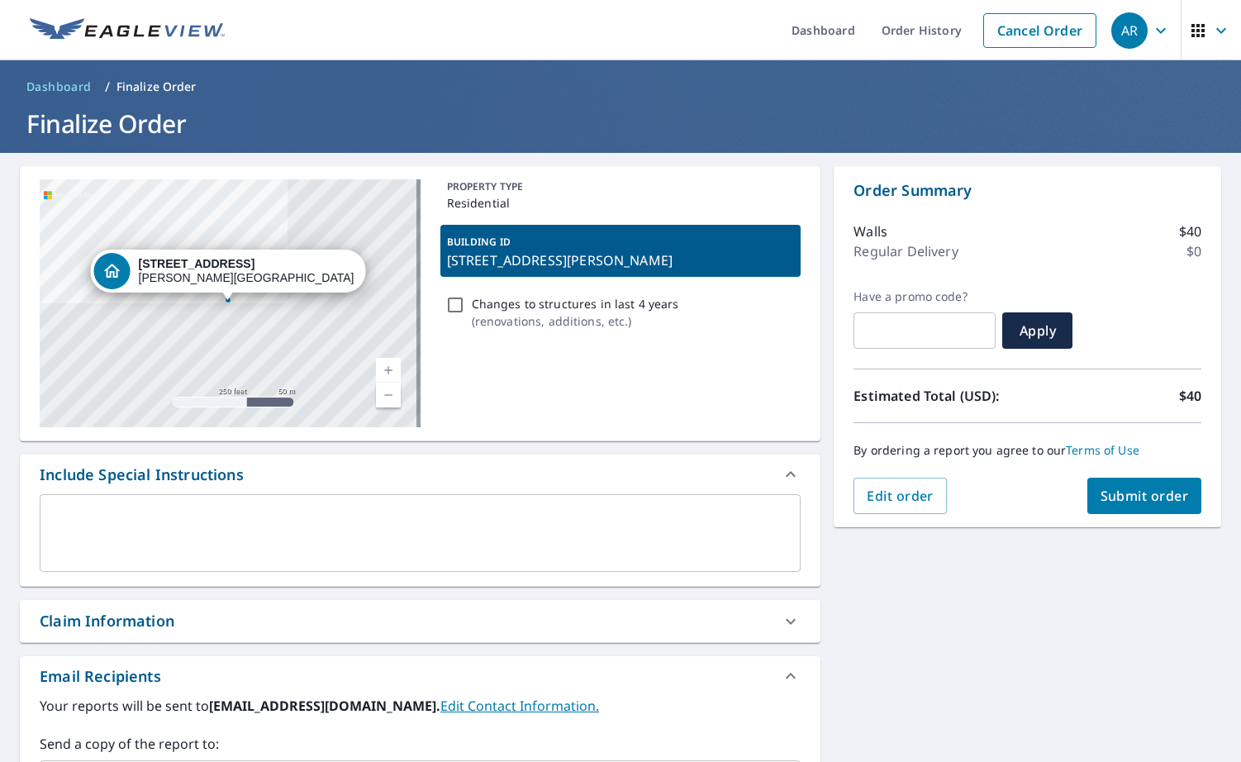
copy p "[STREET_ADDRESS][PERSON_NAME]"
click at [1122, 491] on span "Submit order" at bounding box center [1144, 495] width 88 height 18
